Goal: Navigation & Orientation: Find specific page/section

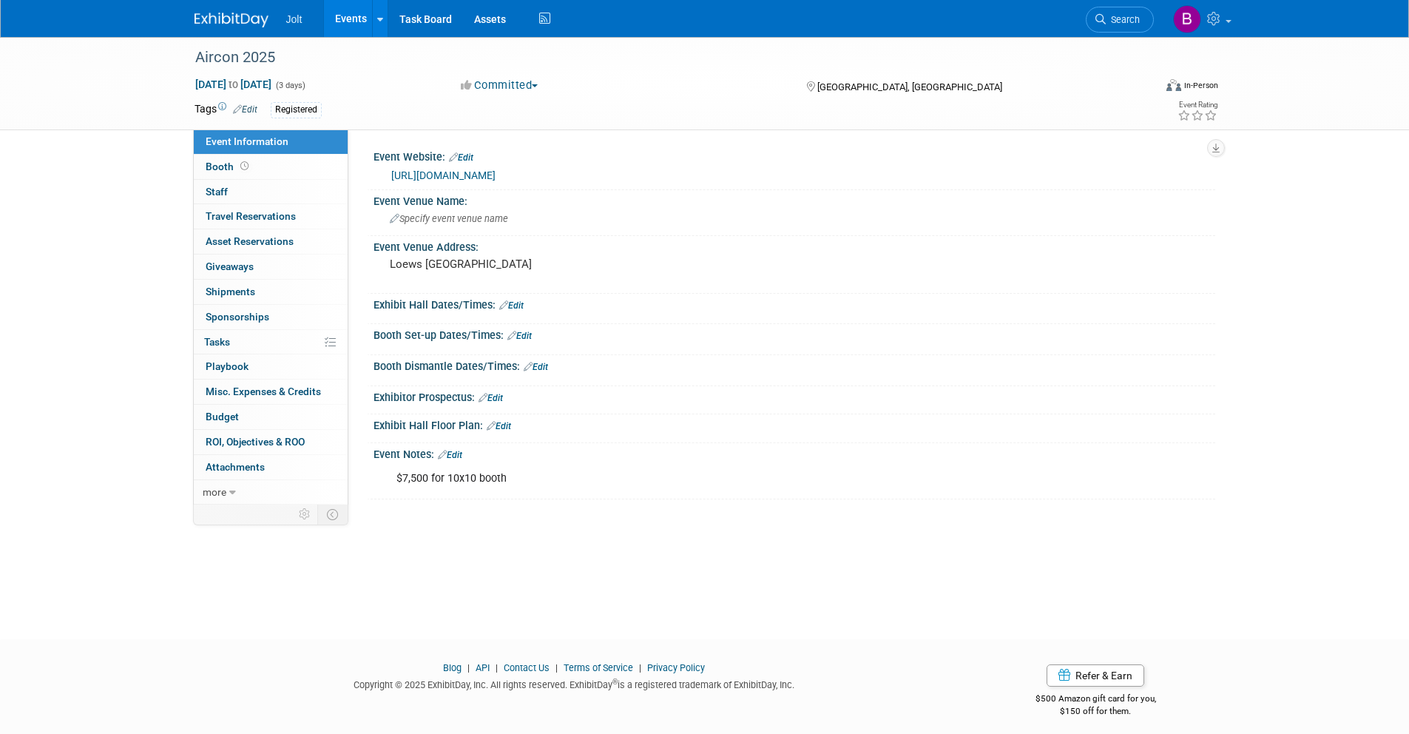
click at [245, 16] on img at bounding box center [232, 20] width 74 height 15
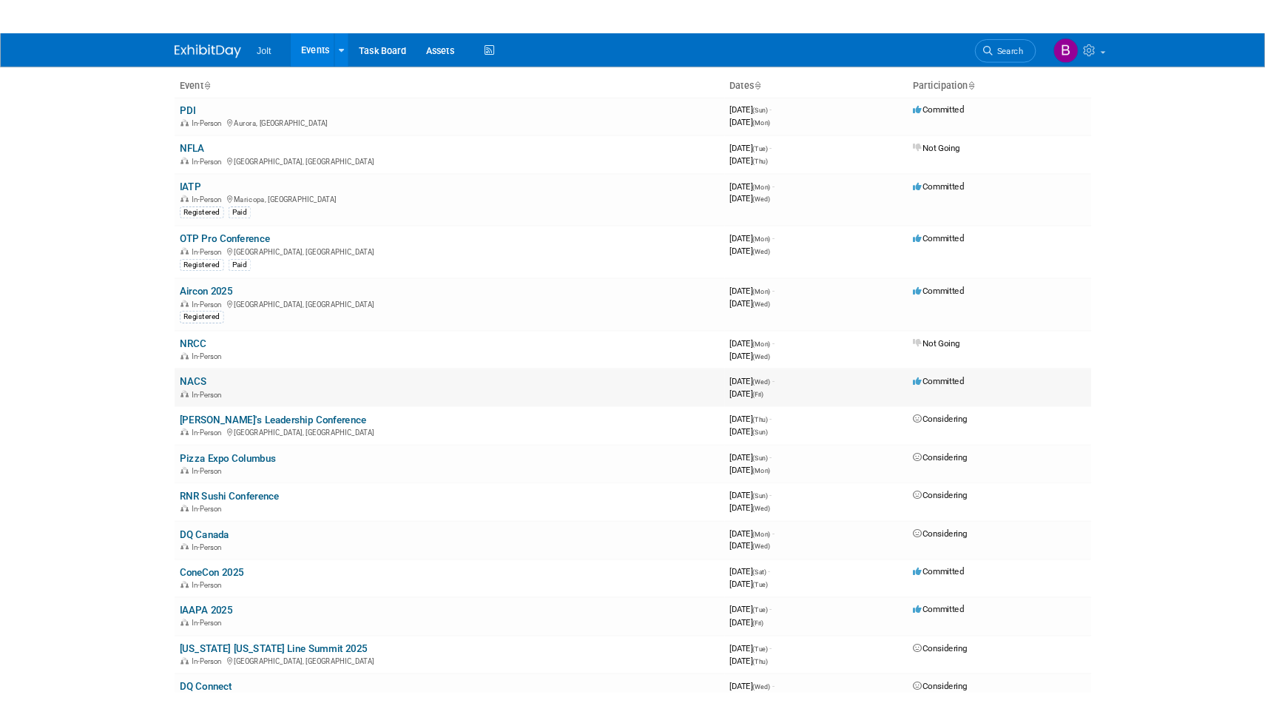
scroll to position [91, 0]
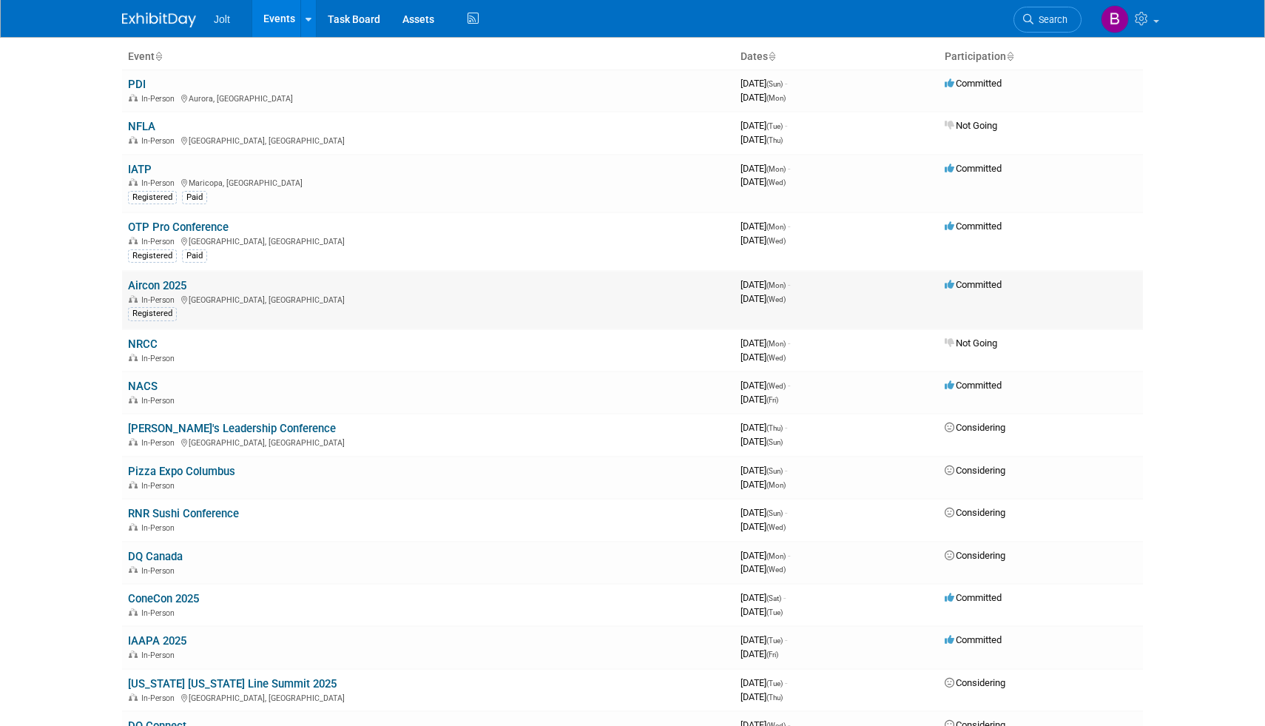
click at [180, 285] on link "Aircon 2025" at bounding box center [157, 285] width 58 height 13
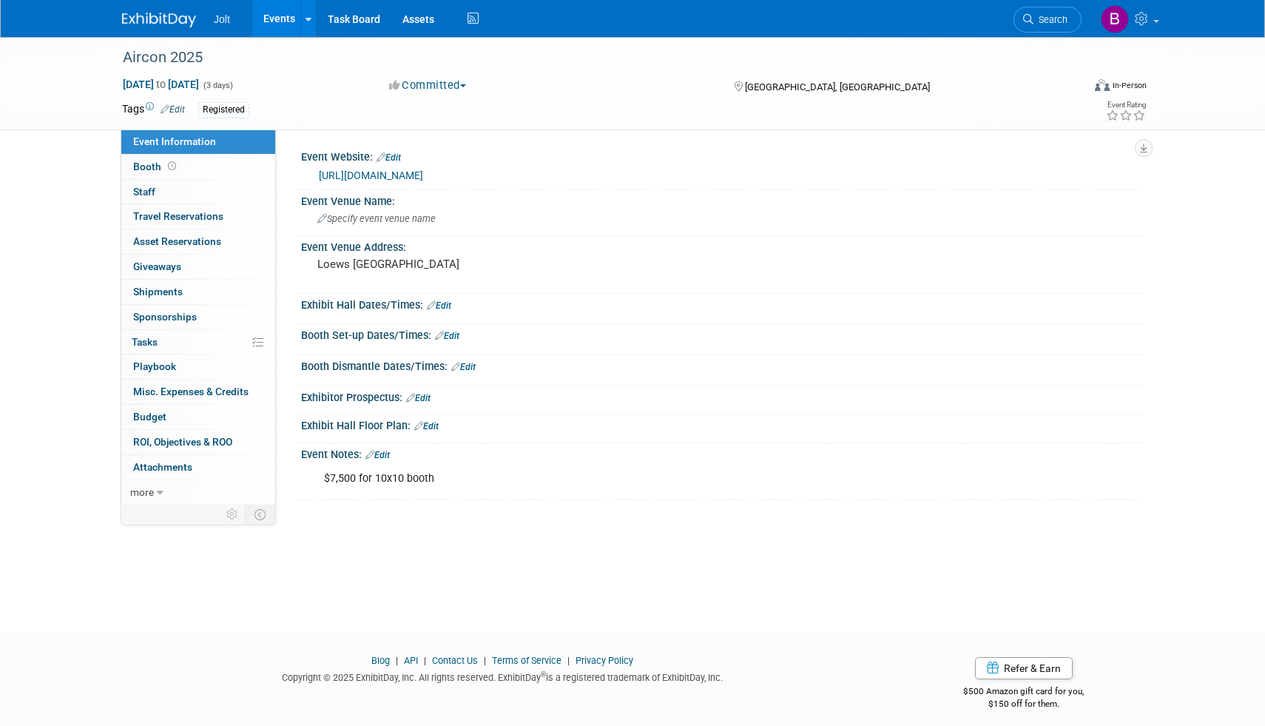
click at [416, 175] on link "[URL][DOMAIN_NAME]" at bounding box center [371, 175] width 104 height 12
